Goal: Find specific page/section: Find specific page/section

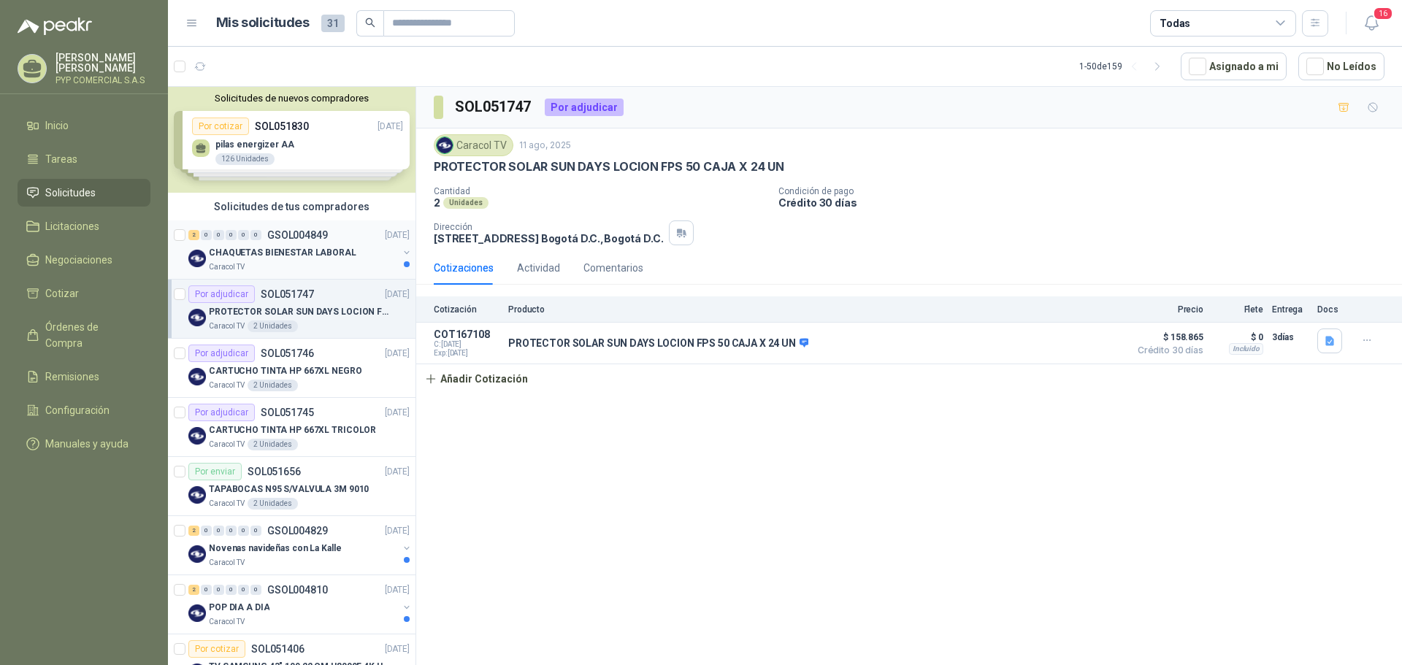
click at [349, 258] on div "CHAQUETAS BIENESTAR LABORAL" at bounding box center [303, 253] width 189 height 18
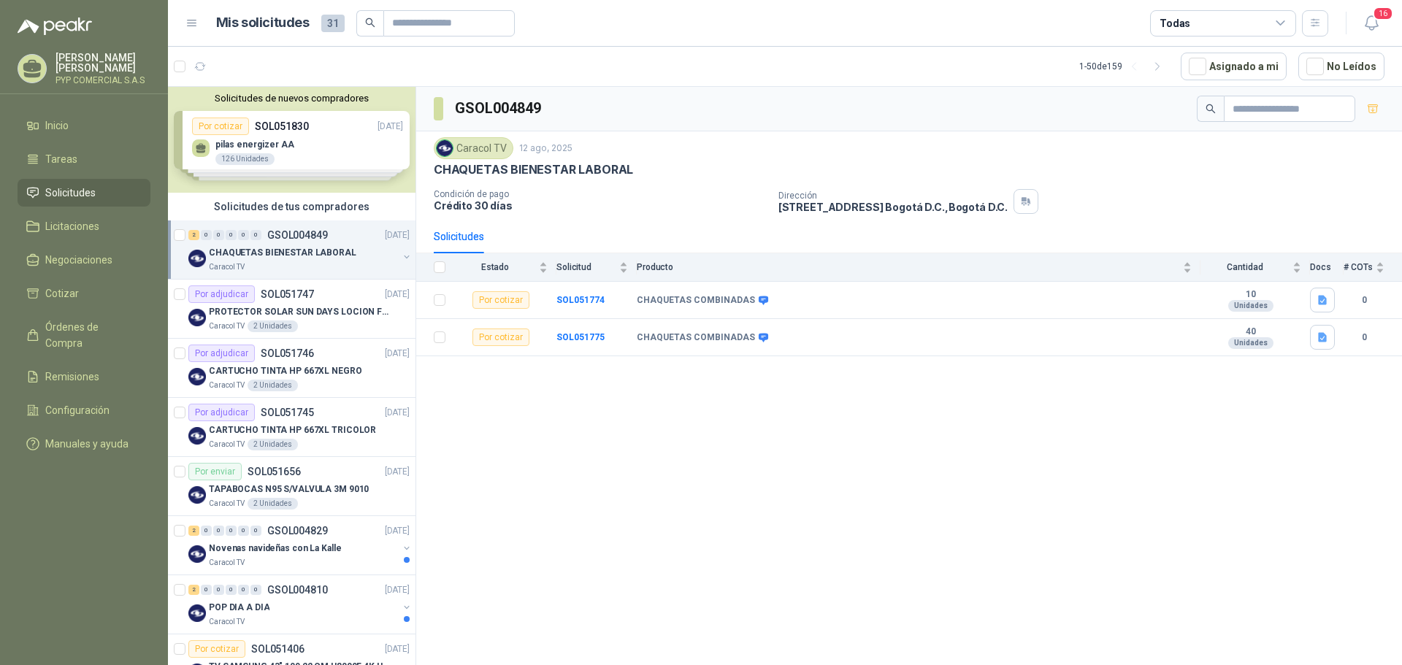
click at [306, 249] on p "CHAQUETAS BIENESTAR LABORAL" at bounding box center [283, 253] width 148 height 14
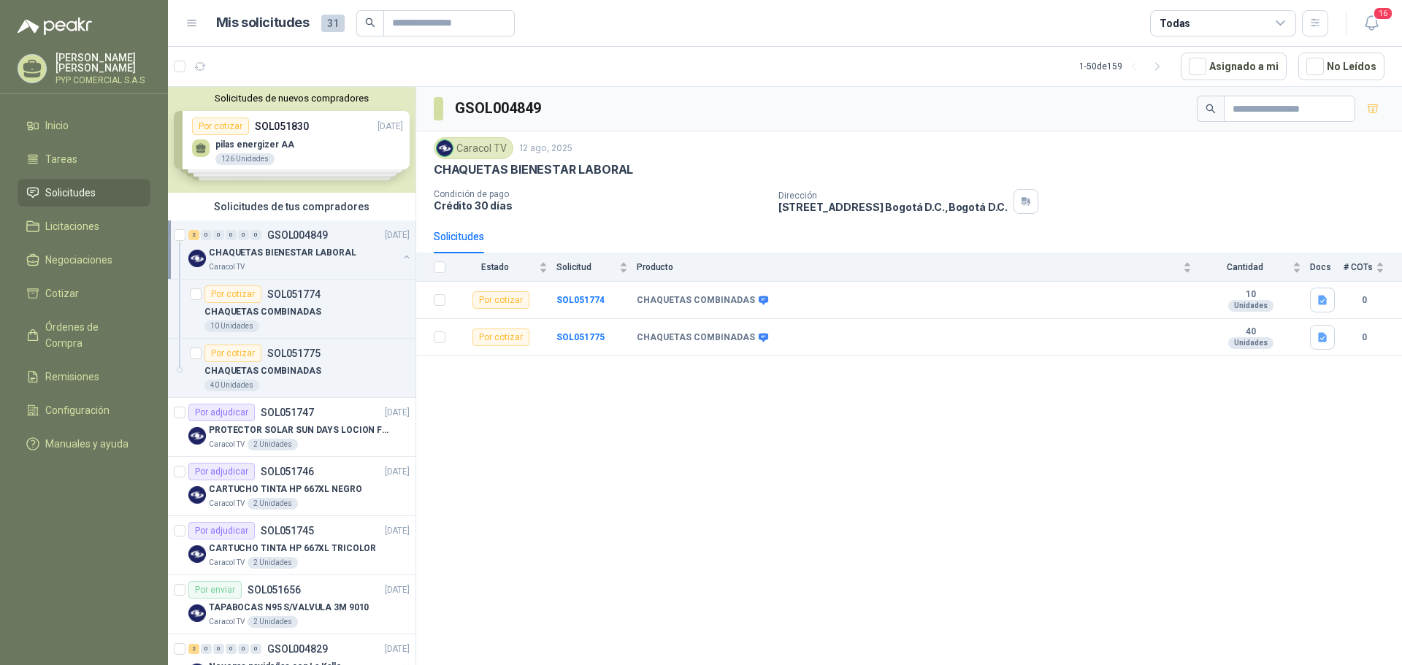
click at [315, 239] on p "GSOL004849" at bounding box center [297, 235] width 61 height 10
